Goal: Information Seeking & Learning: Learn about a topic

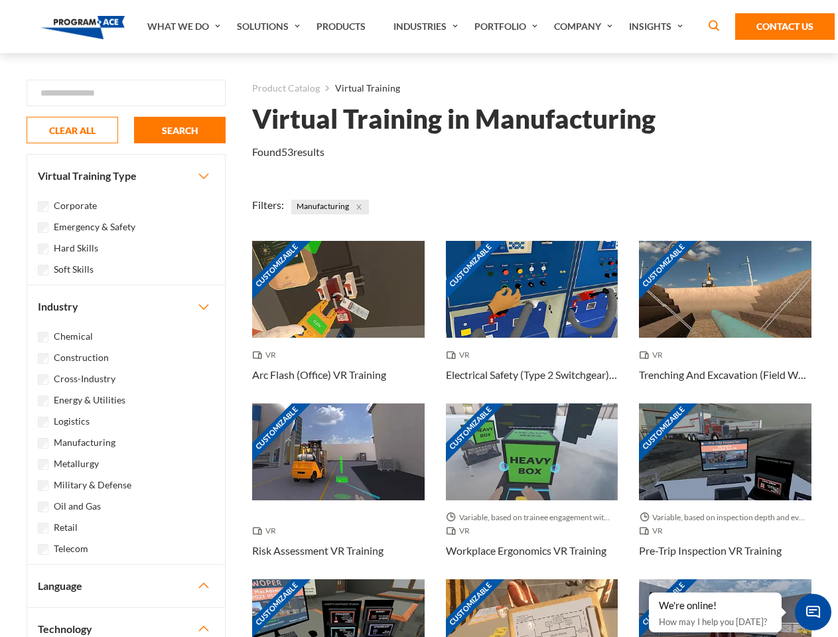
click at [185, 27] on link "What We Do" at bounding box center [186, 26] width 90 height 53
click at [270, 27] on link "Solutions" at bounding box center [270, 26] width 80 height 53
click at [427, 27] on link "Industries" at bounding box center [427, 26] width 81 height 53
click at [586, 27] on link "Company" at bounding box center [584, 26] width 75 height 53
click at [658, 27] on link "Insights" at bounding box center [657, 26] width 70 height 53
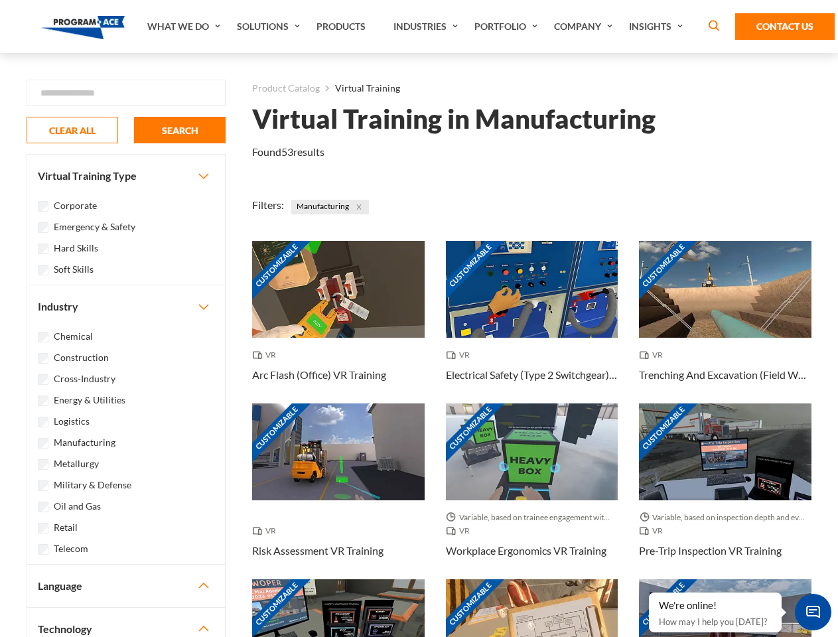
click at [0, 0] on div "Blog White Papers News" at bounding box center [0, 0] width 0 height 0
click at [0, 0] on strong "How Virtual Learning Can Enhance Workforce Productivity: A Guide for L&D Manage…" at bounding box center [0, 0] width 0 height 0
click at [812, 611] on span "Minimize live chat window" at bounding box center [813, 612] width 48 height 48
click at [649, 593] on div "Customizable" at bounding box center [725, 627] width 172 height 97
